Goal: Transaction & Acquisition: Subscribe to service/newsletter

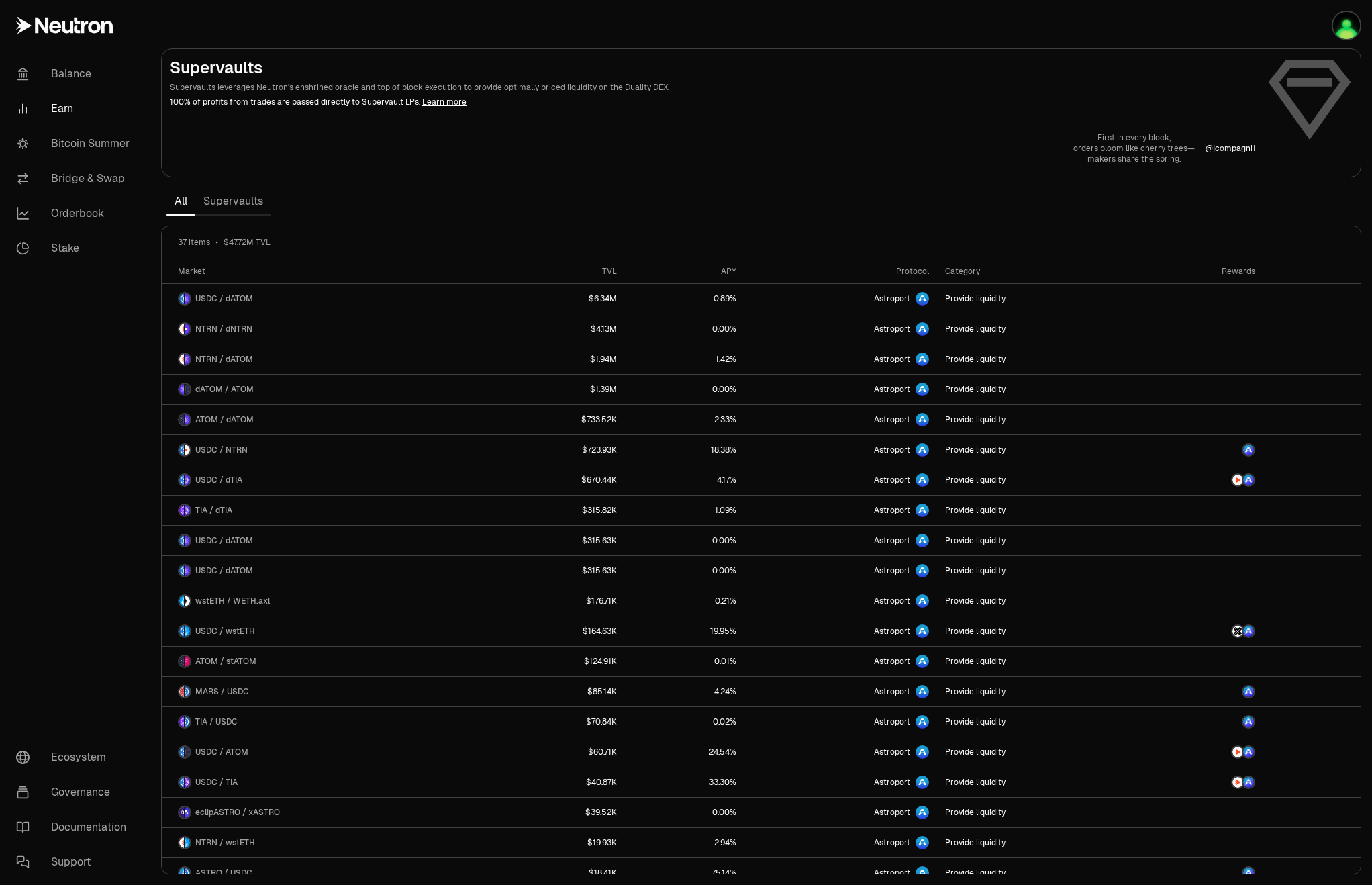
click at [57, 119] on link "Earn" at bounding box center [75, 109] width 139 height 35
click at [222, 195] on link "Supervaults" at bounding box center [233, 202] width 76 height 27
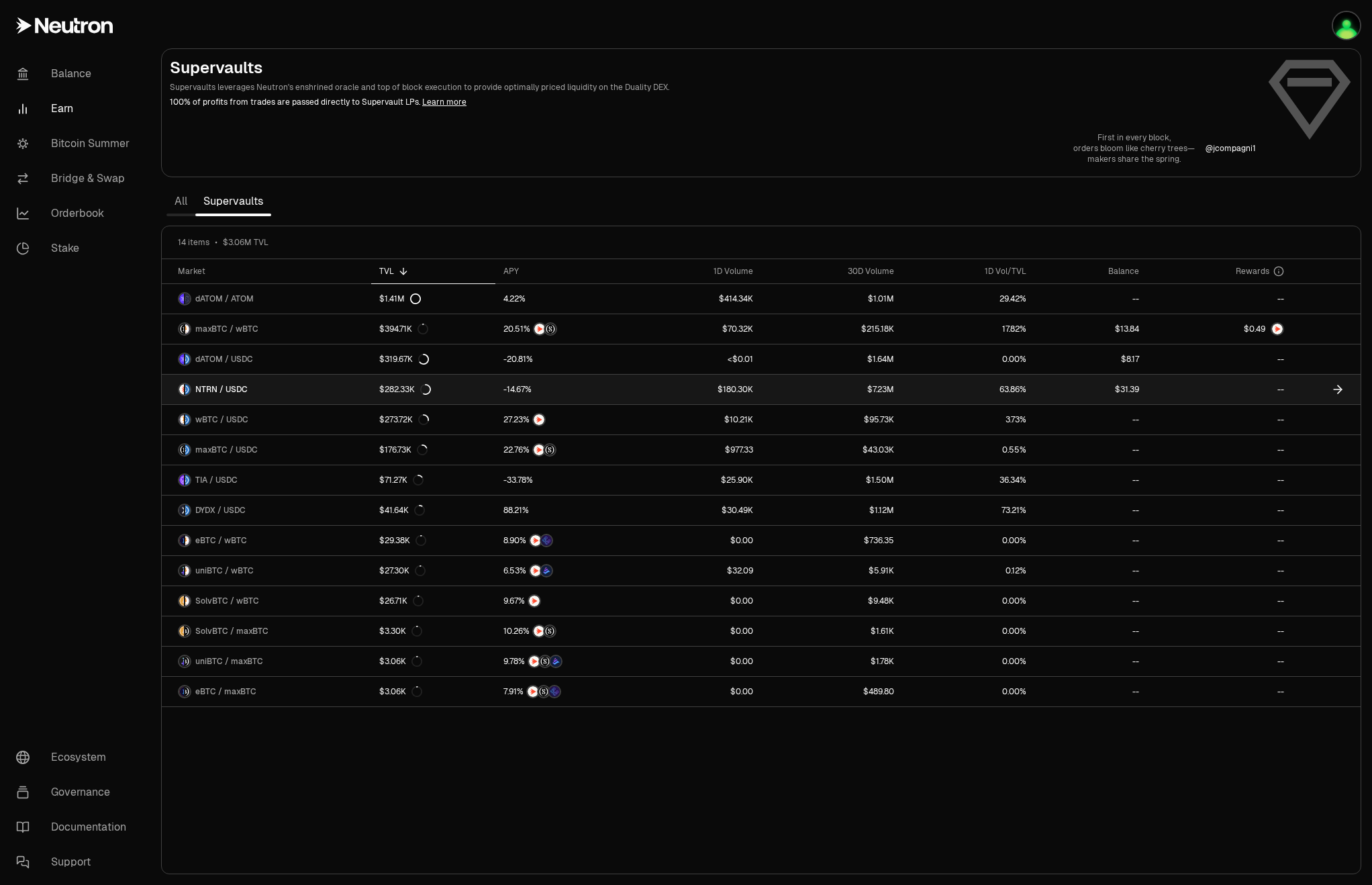
click at [233, 385] on span "NTRN / USDC" at bounding box center [222, 390] width 52 height 11
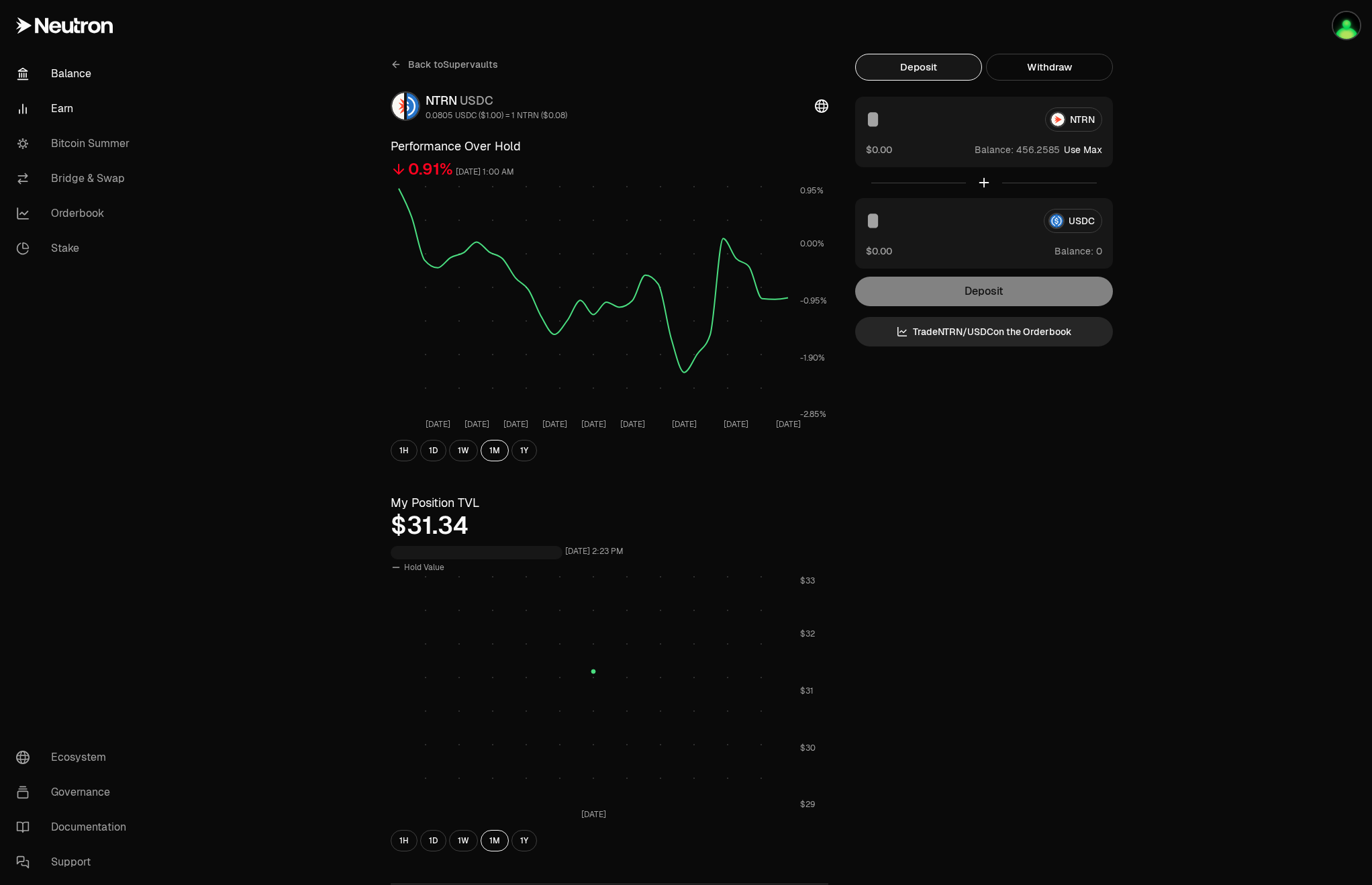
click at [59, 79] on link "Balance" at bounding box center [75, 73] width 139 height 35
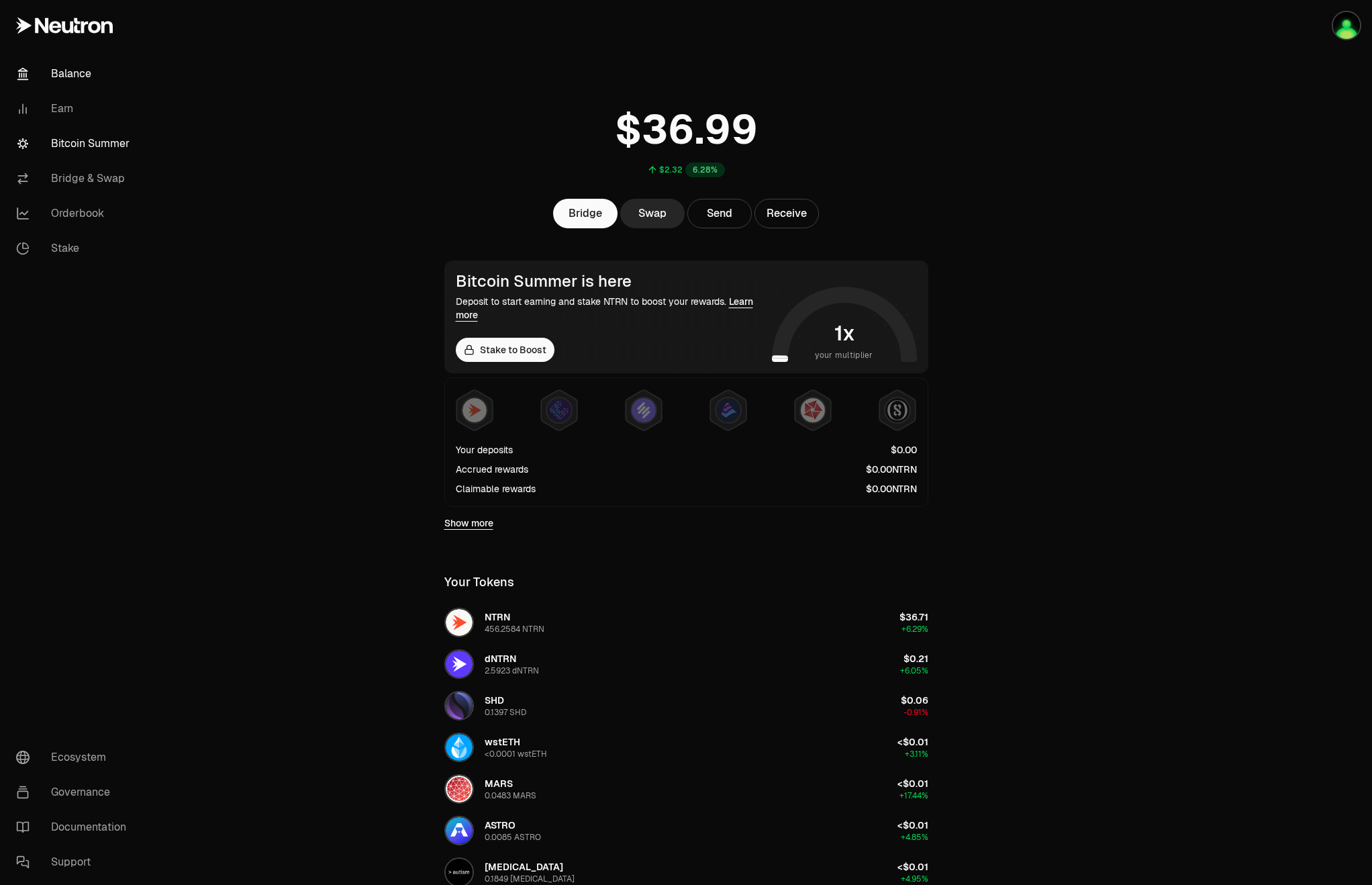
click at [103, 151] on link "Bitcoin Summer" at bounding box center [75, 144] width 139 height 35
